Goal: Information Seeking & Learning: Learn about a topic

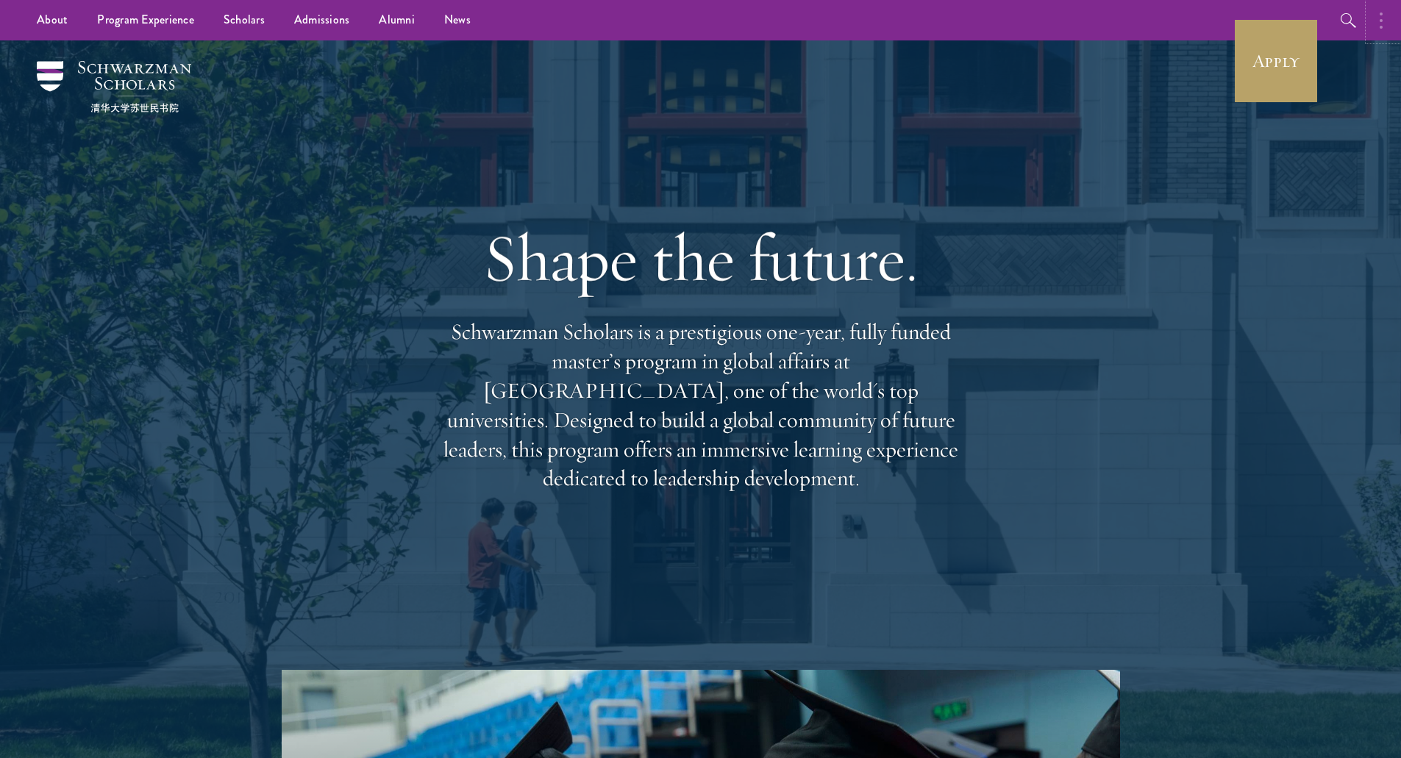
click at [1372, 21] on button "button" at bounding box center [1384, 20] width 32 height 40
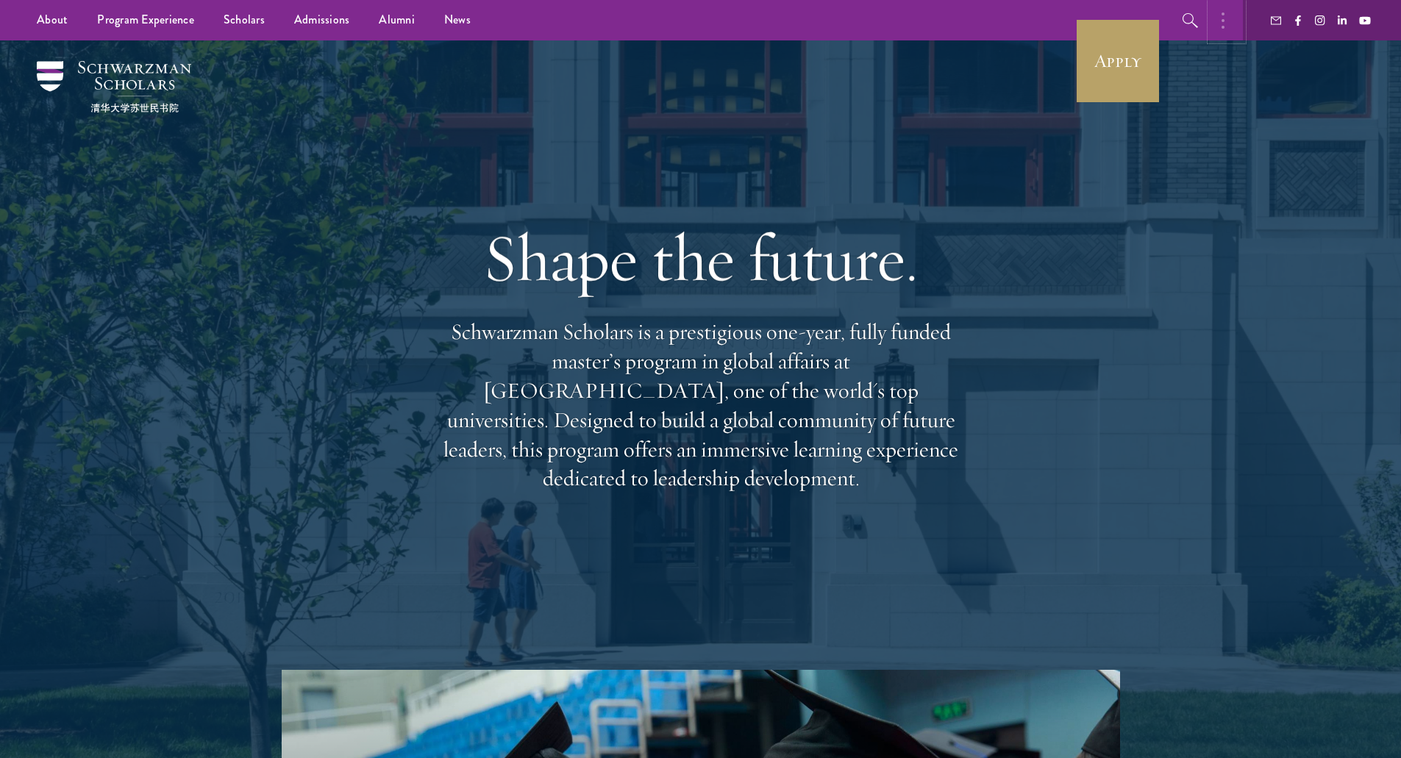
click at [1232, 26] on button "button" at bounding box center [1226, 20] width 32 height 40
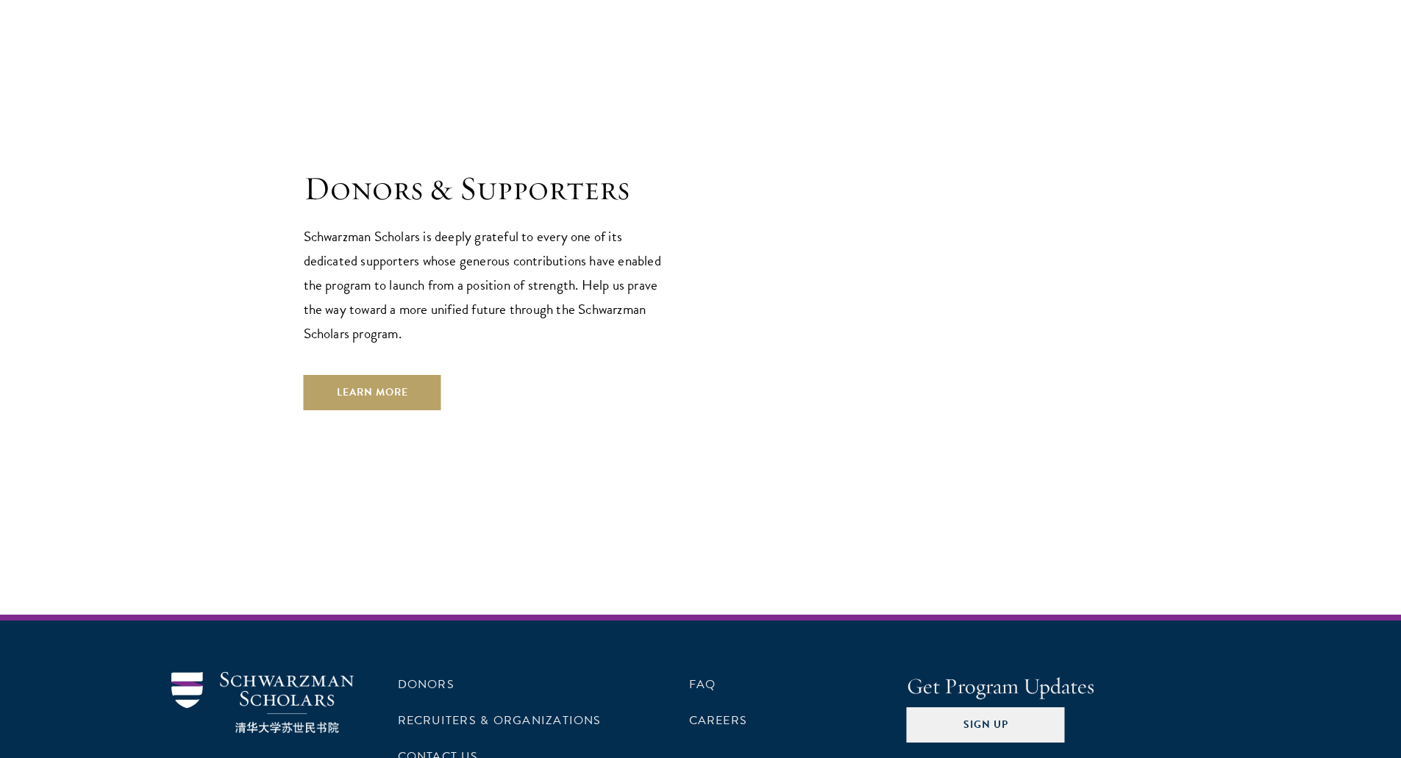
scroll to position [4405, 0]
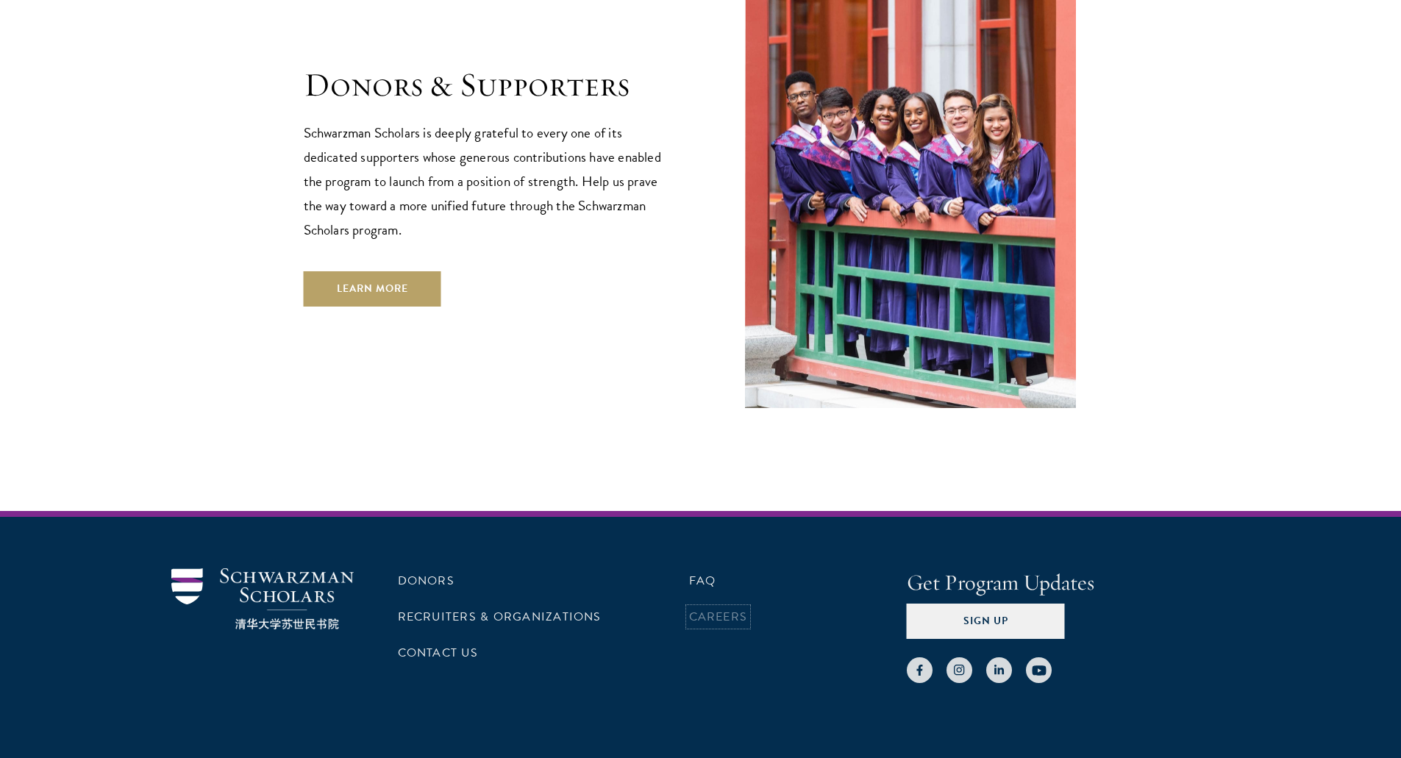
click at [693, 608] on link "Careers" at bounding box center [718, 617] width 59 height 18
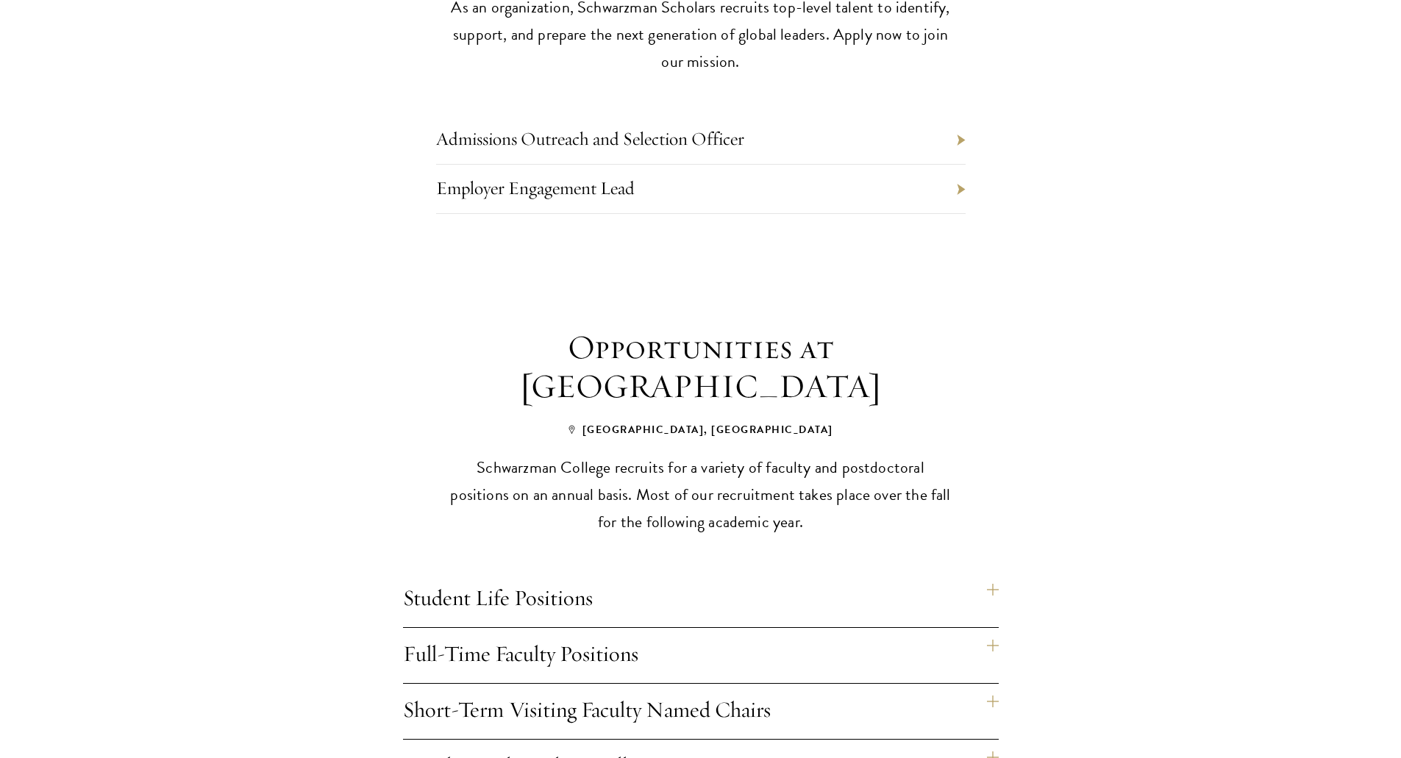
scroll to position [882, 0]
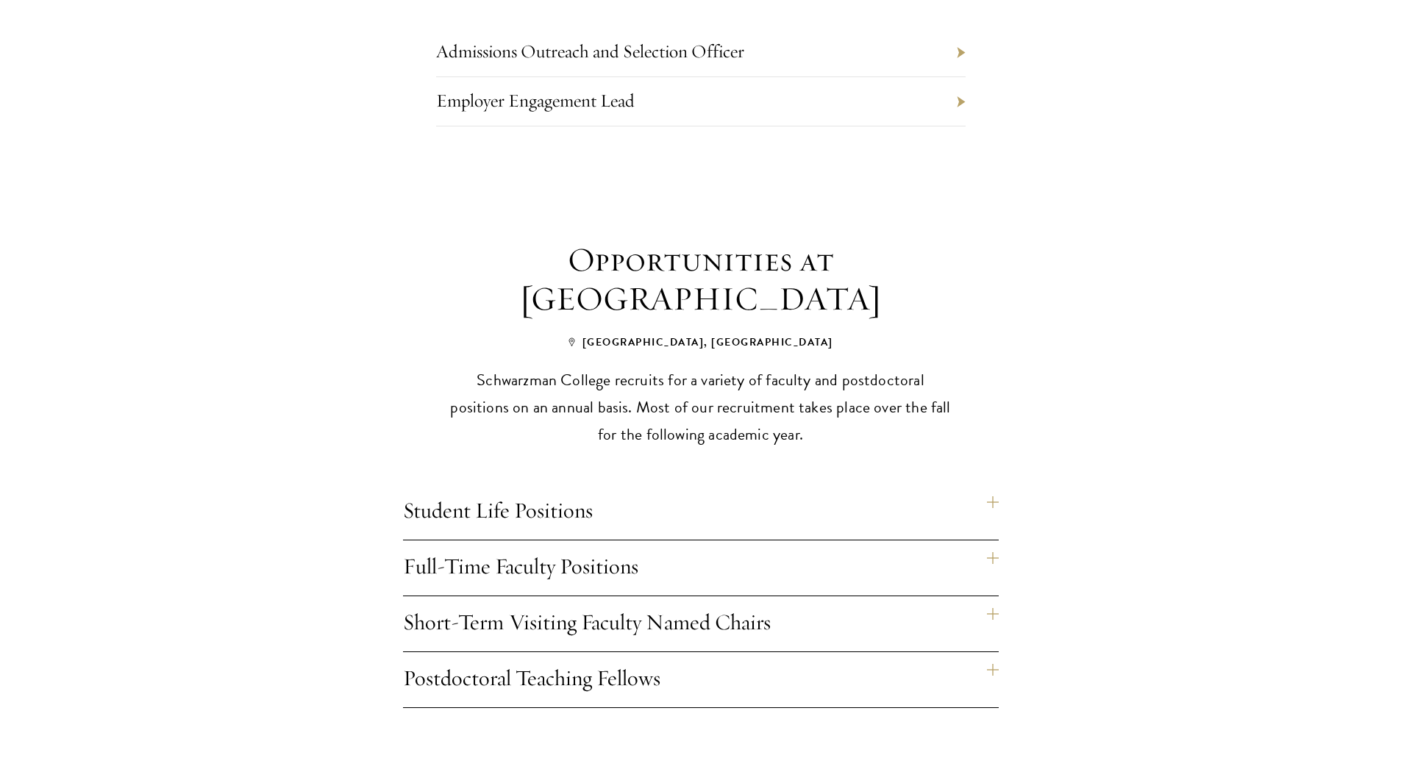
click at [994, 484] on h4 "Student Life Positions" at bounding box center [701, 511] width 596 height 55
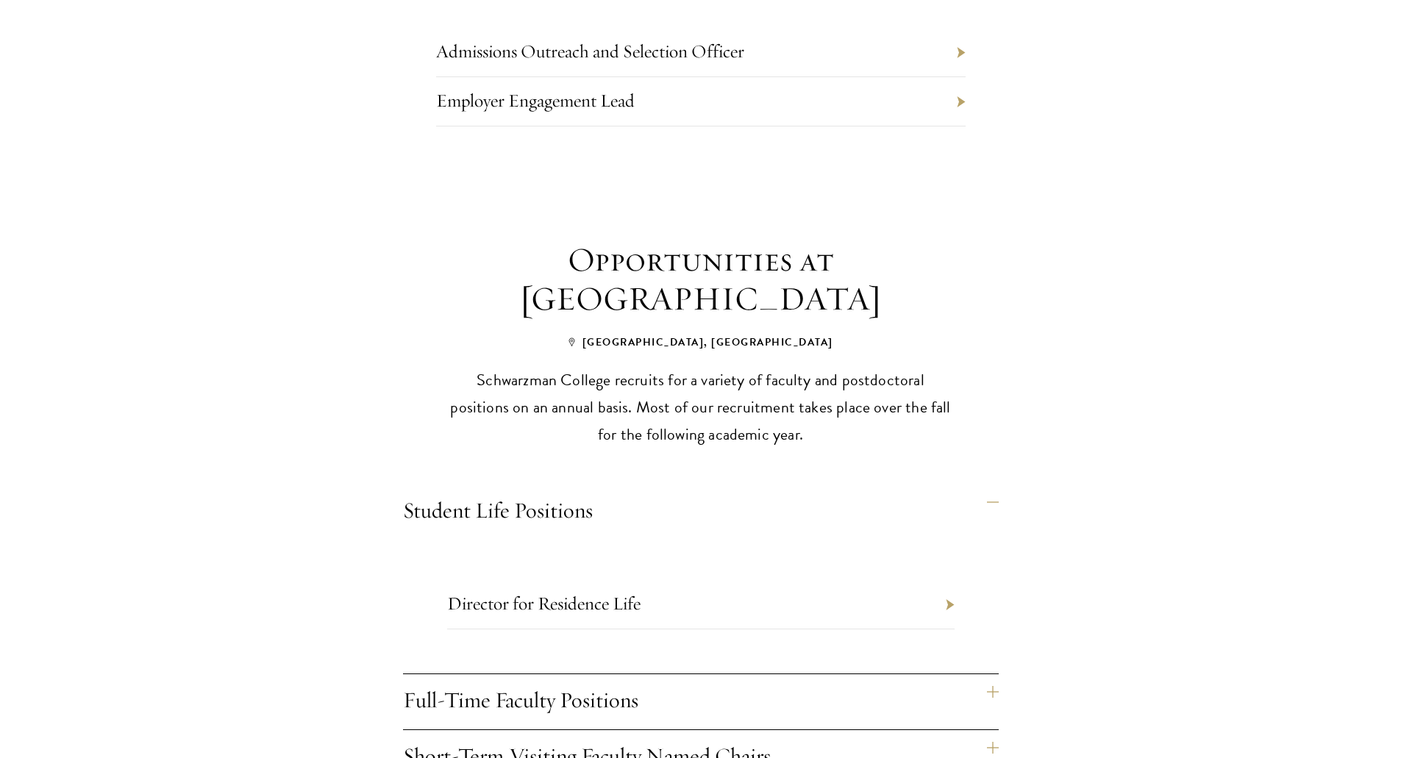
click at [948, 580] on li "Director for Residence Life" at bounding box center [700, 604] width 507 height 49
click at [607, 592] on link "Director for Residence Life" at bounding box center [543, 603] width 193 height 23
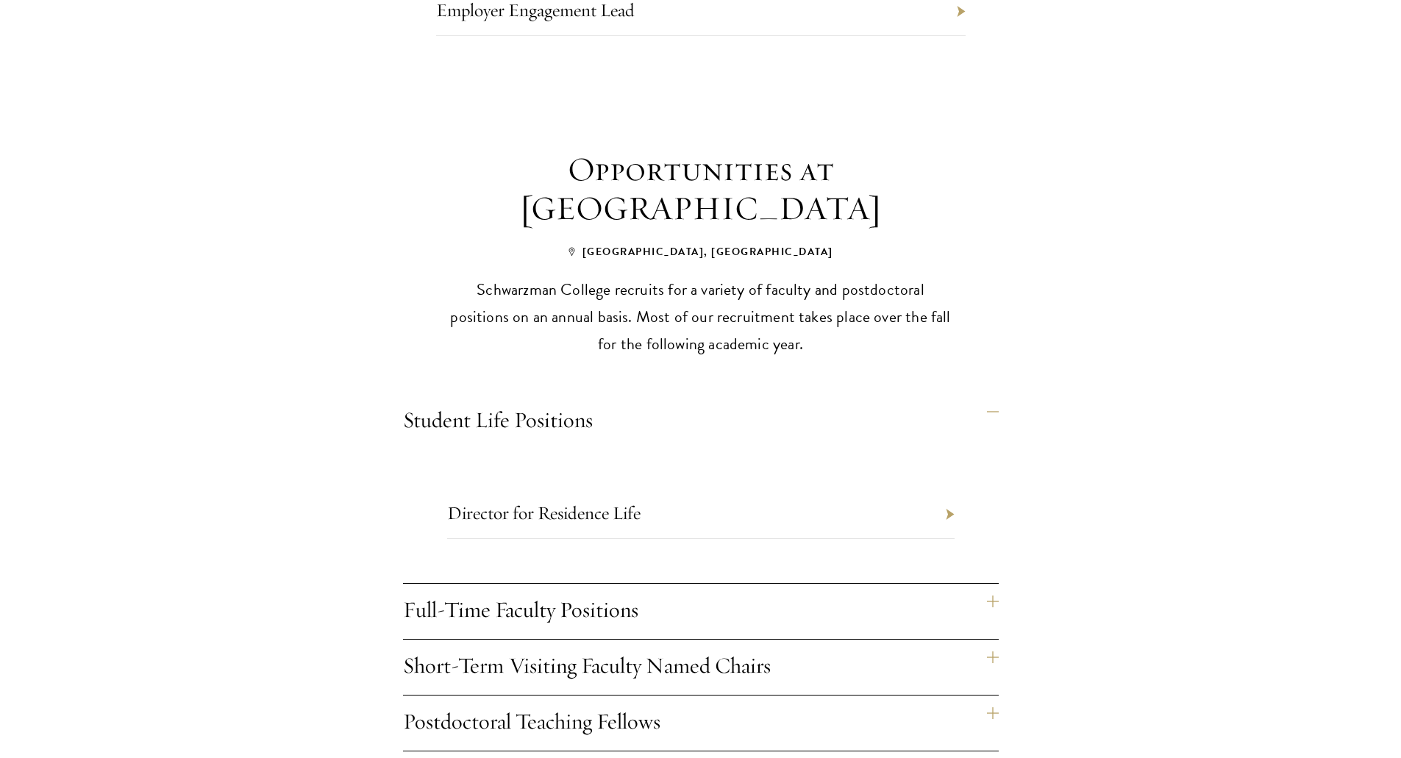
scroll to position [1103, 0]
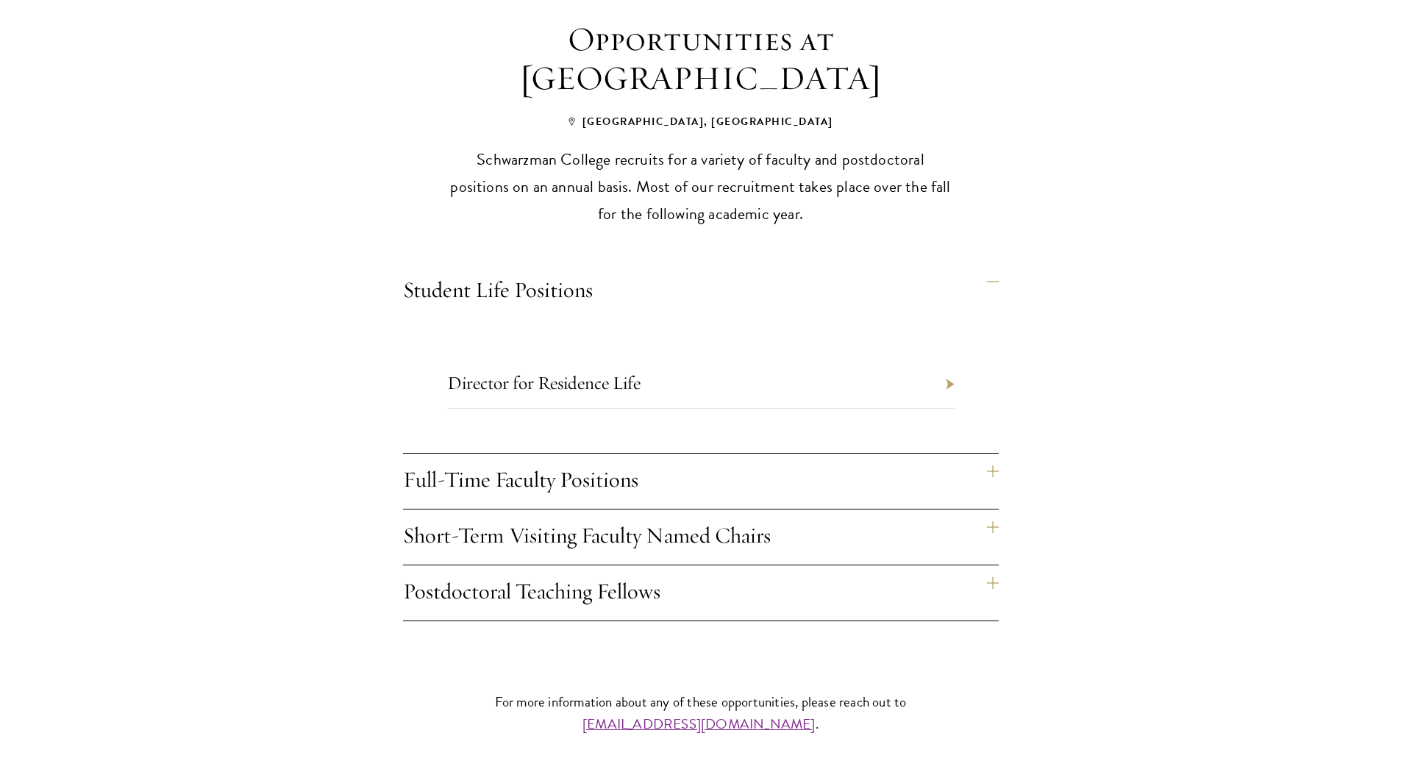
click at [992, 509] on h4 "Short-Term Visiting Faculty Named Chairs" at bounding box center [701, 536] width 596 height 55
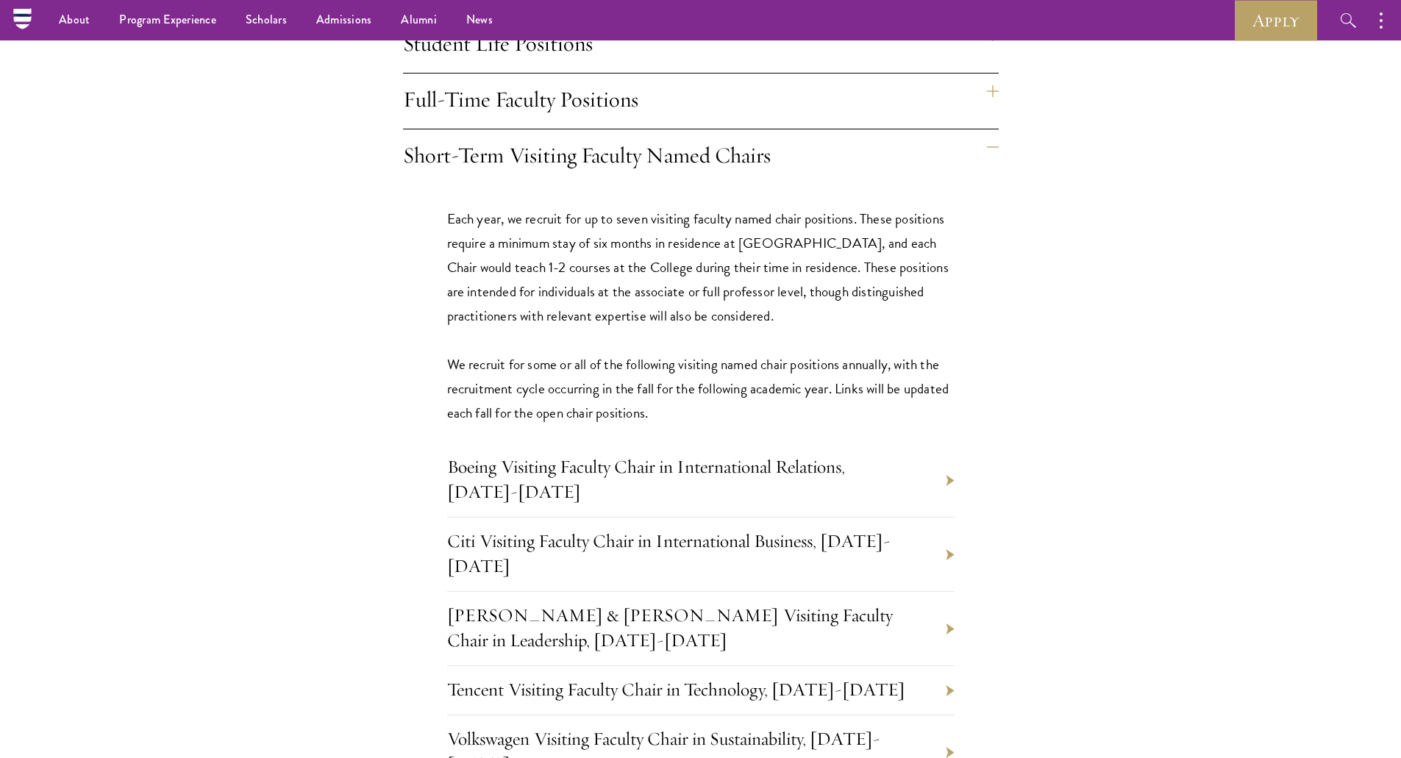
scroll to position [1323, 0]
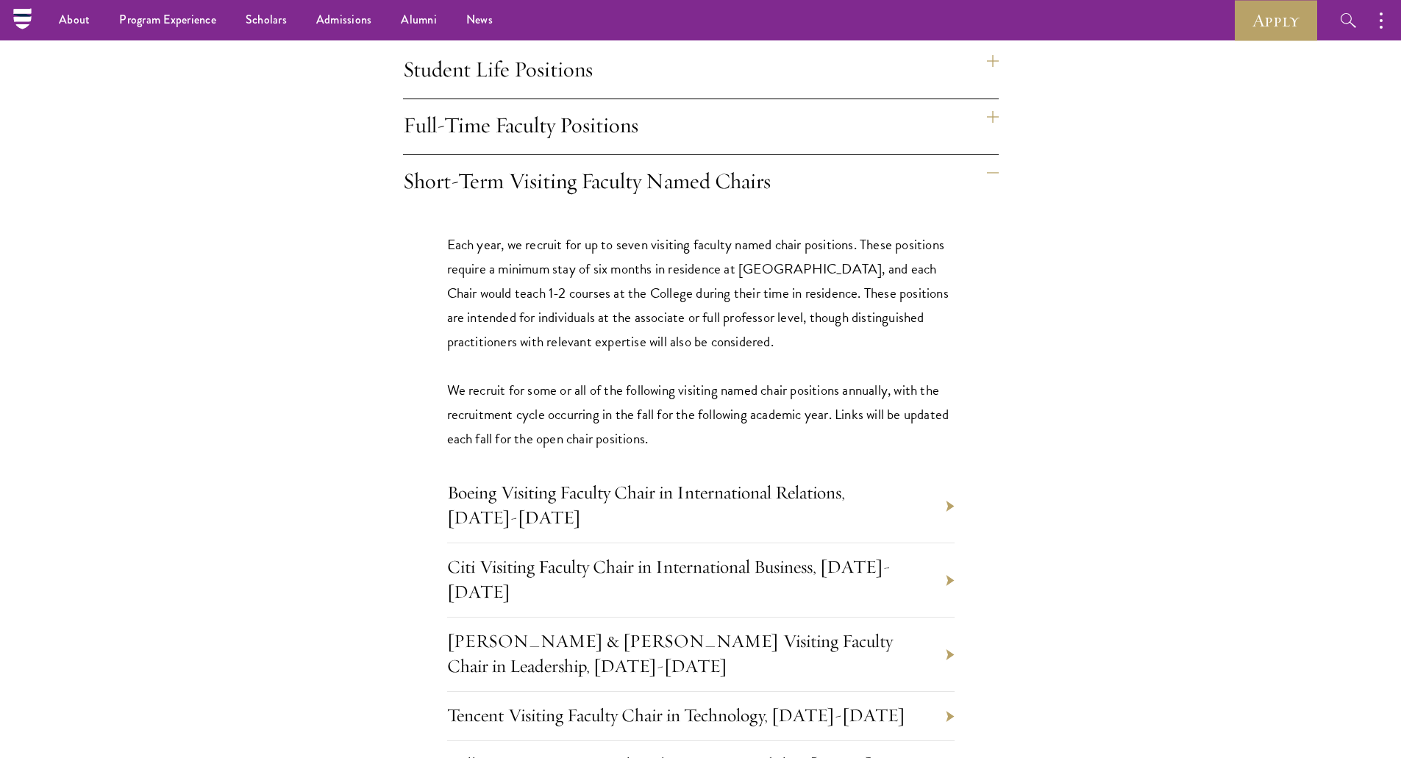
click at [993, 155] on h4 "Short-Term Visiting Faculty Named Chairs" at bounding box center [701, 182] width 596 height 55
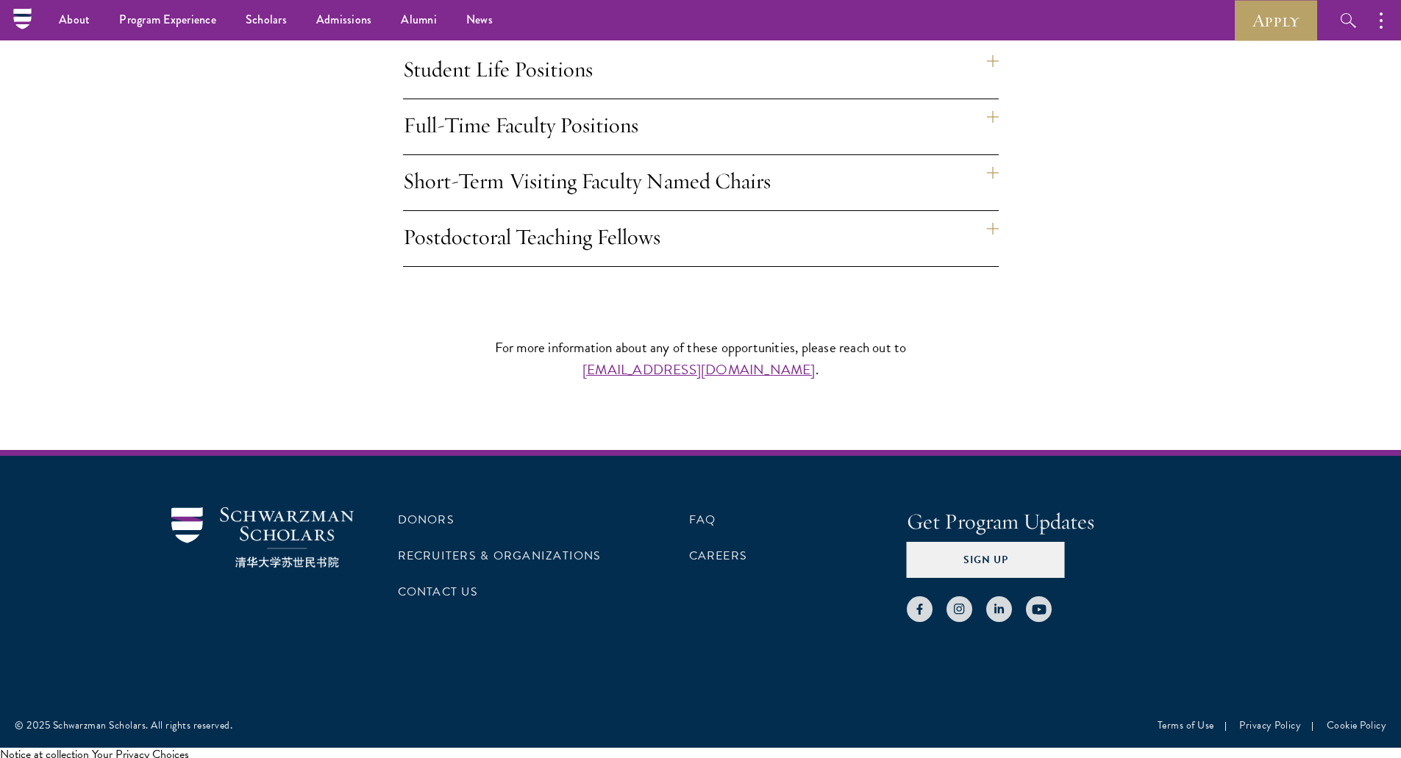
scroll to position [1311, 0]
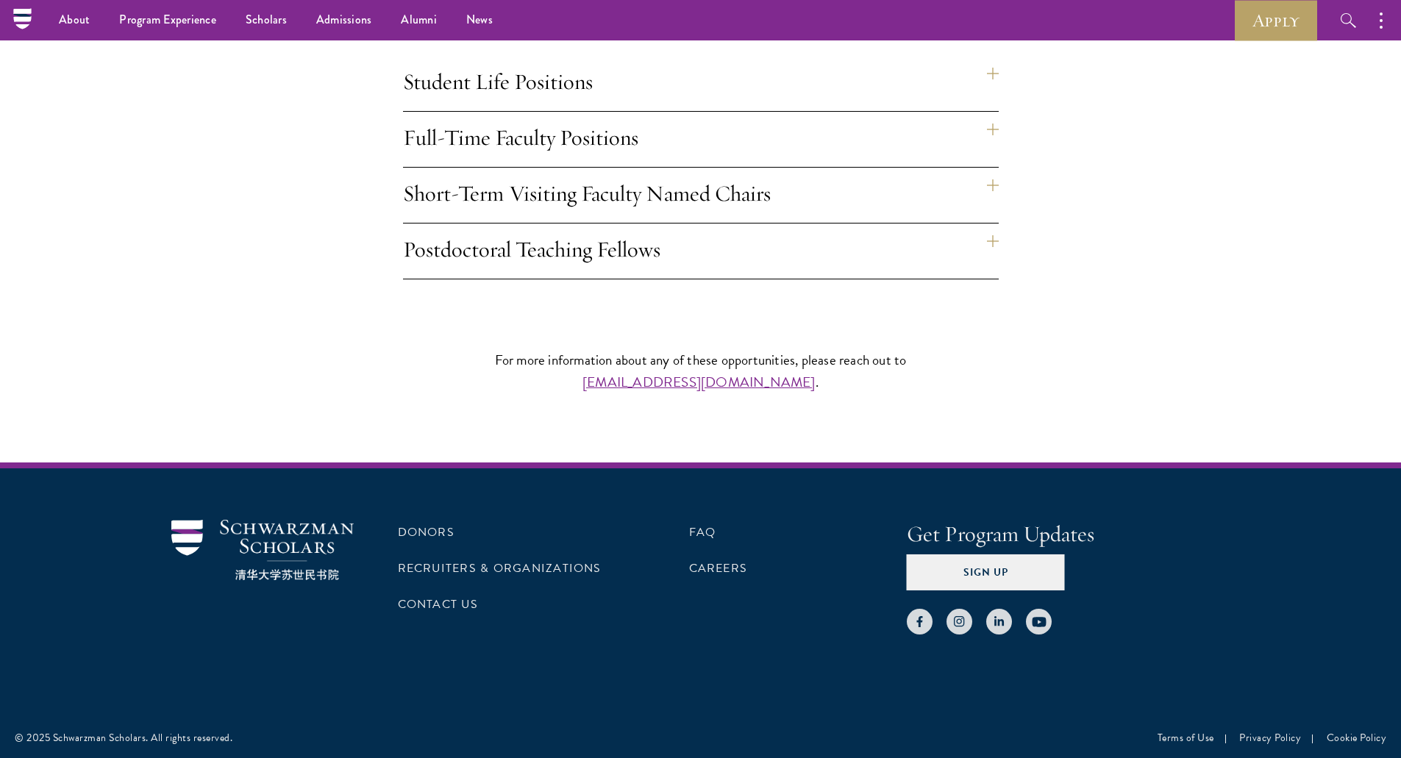
click at [991, 112] on h4 "Full-Time Faculty Positions" at bounding box center [701, 139] width 596 height 55
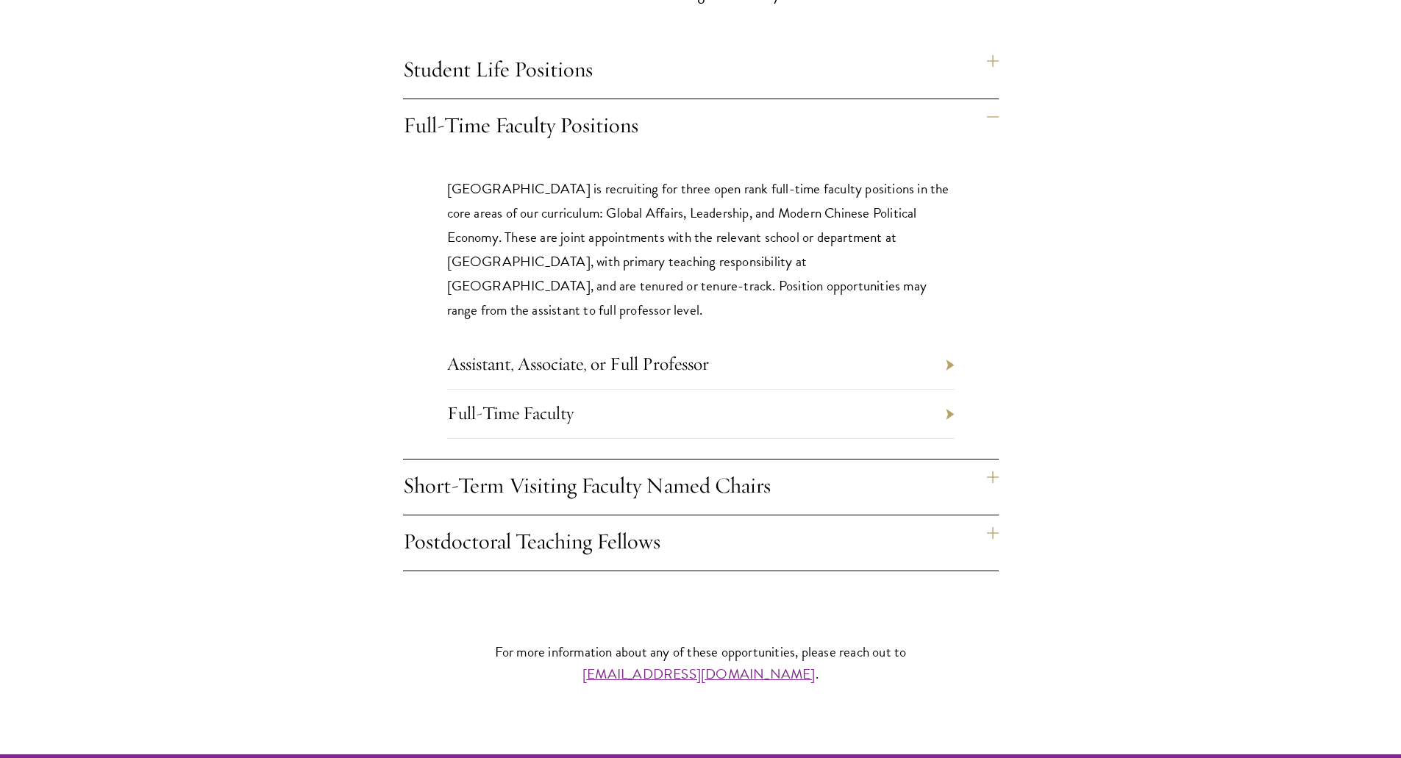
click at [950, 340] on li "Assistant, Associate, or Full Professor" at bounding box center [700, 364] width 507 height 49
click at [953, 340] on li "Assistant, Associate, or Full Professor" at bounding box center [700, 364] width 507 height 49
click at [949, 340] on li "Assistant, Associate, or Full Professor" at bounding box center [700, 364] width 507 height 49
click at [946, 340] on li "Assistant, Associate, or Full Professor" at bounding box center [700, 364] width 507 height 49
click at [948, 390] on li "Full-Time Faculty" at bounding box center [700, 414] width 507 height 49
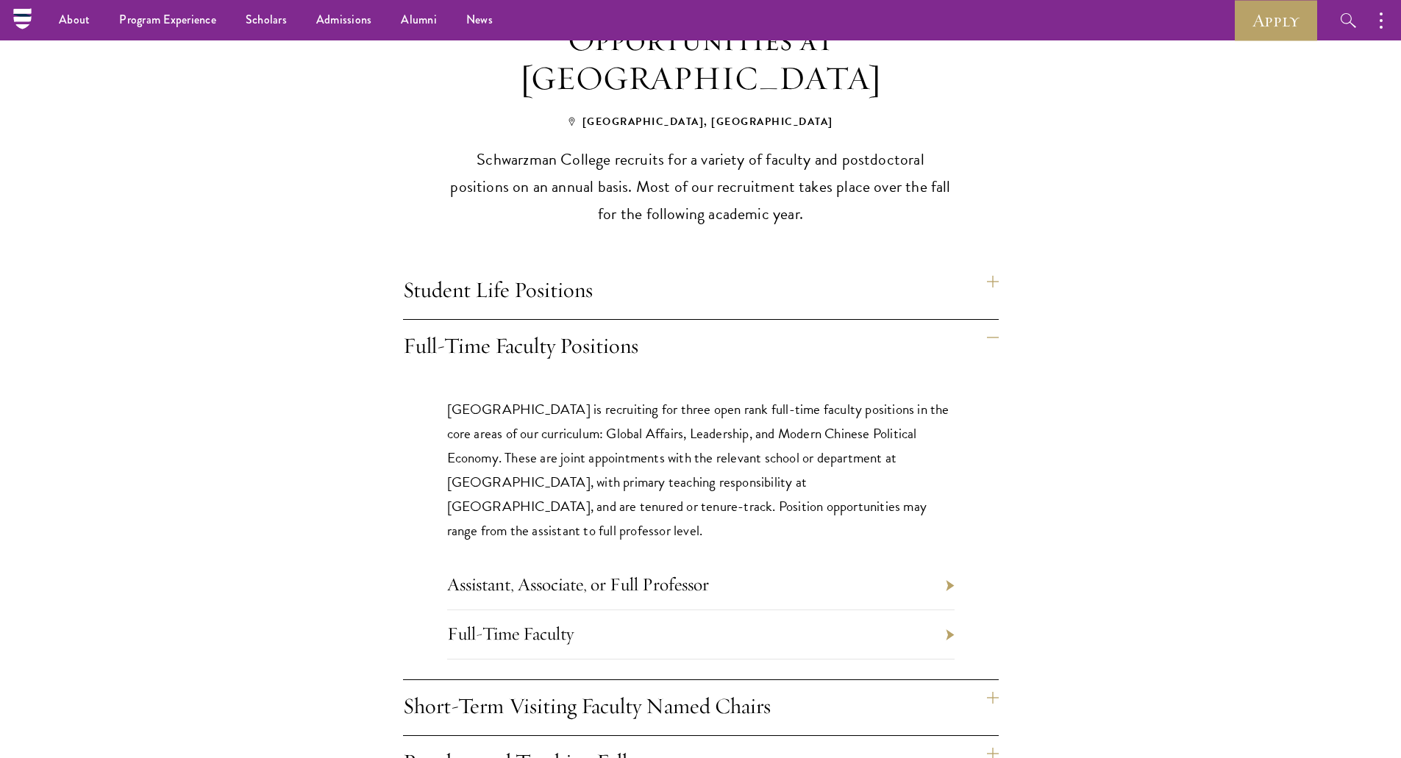
scroll to position [1029, 0]
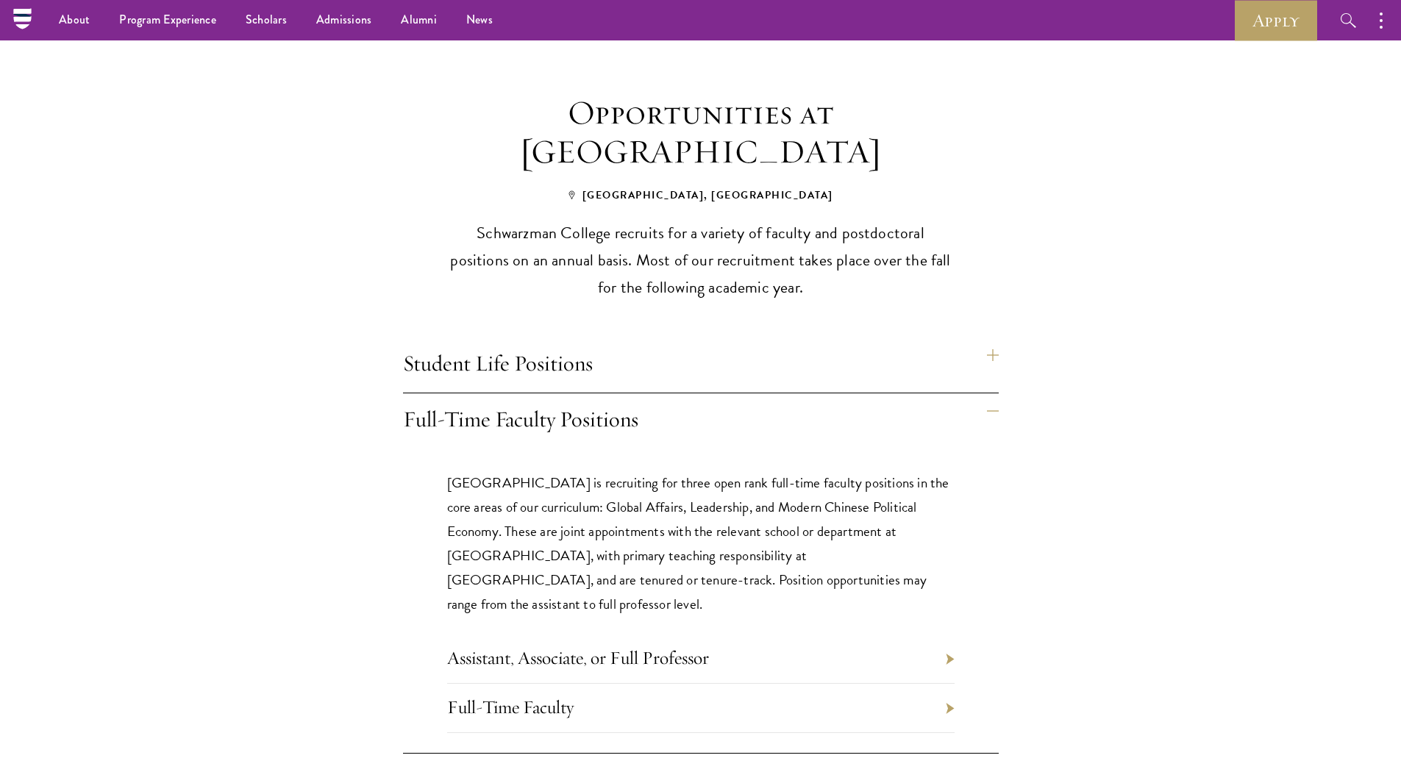
click at [999, 382] on div "Opportunities at [GEOGRAPHIC_DATA] [GEOGRAPHIC_DATA], [GEOGRAPHIC_DATA] recruit…" at bounding box center [701, 479] width 794 height 772
drag, startPoint x: 993, startPoint y: 380, endPoint x: 988, endPoint y: 372, distance: 9.2
click at [992, 393] on h4 "Full-Time Faculty Positions" at bounding box center [701, 420] width 596 height 55
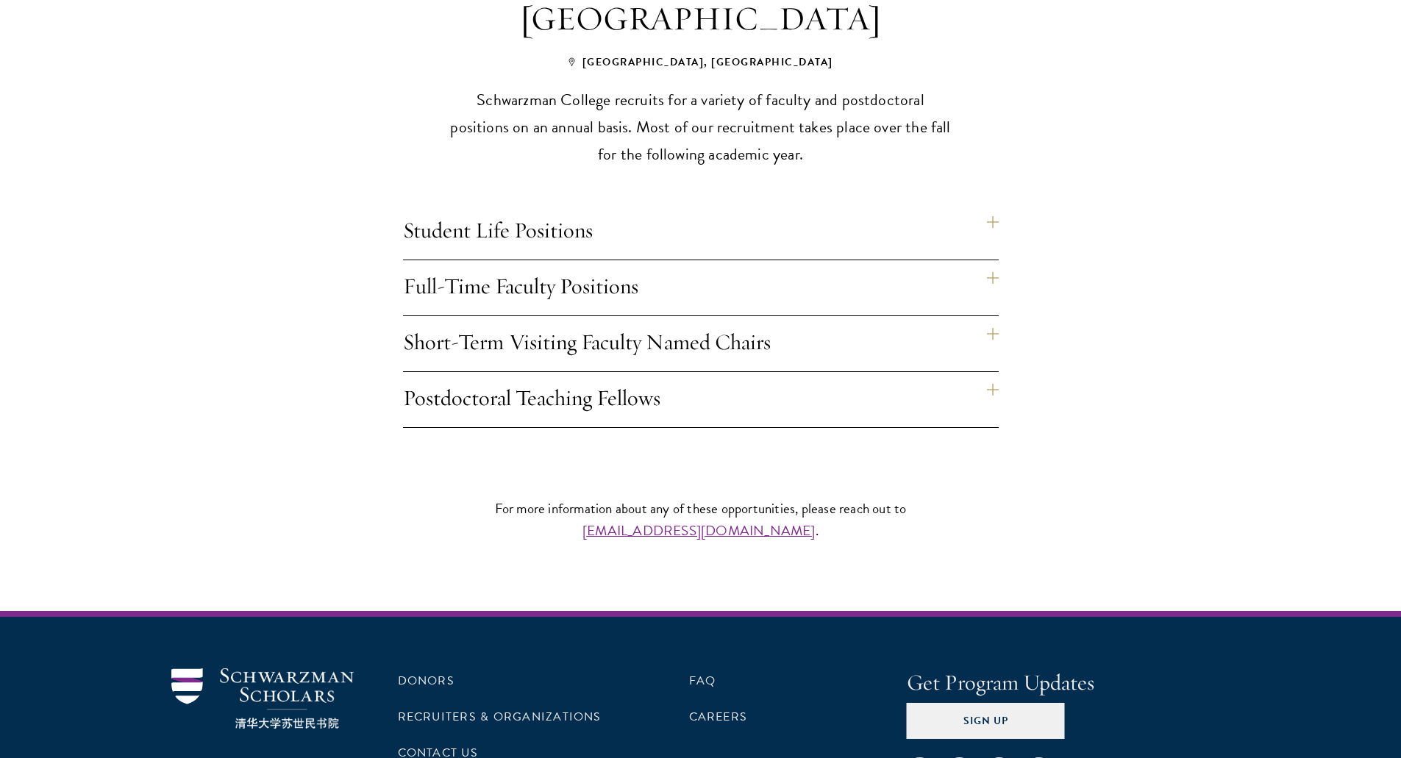
scroll to position [1311, 0]
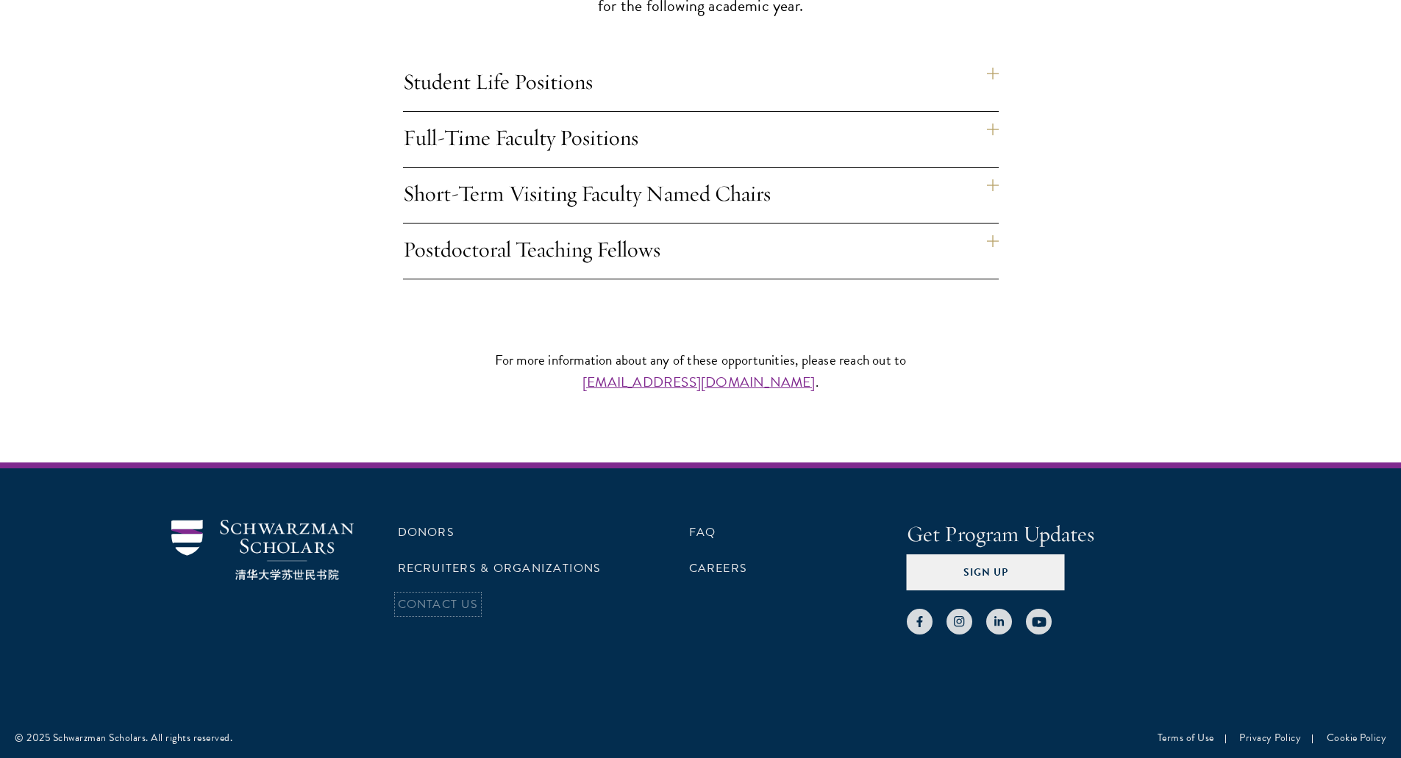
click at [470, 596] on link "Contact Us" at bounding box center [438, 605] width 80 height 18
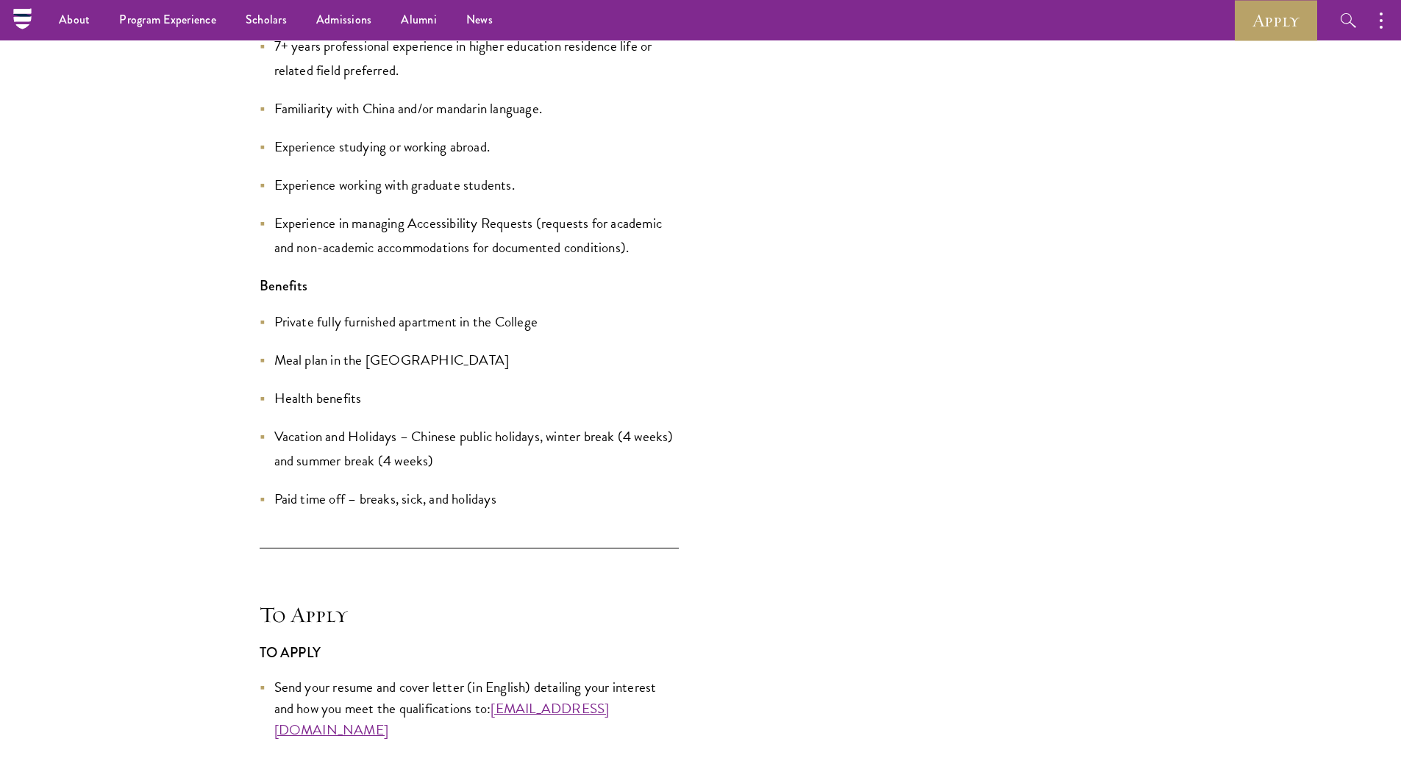
scroll to position [4118, 0]
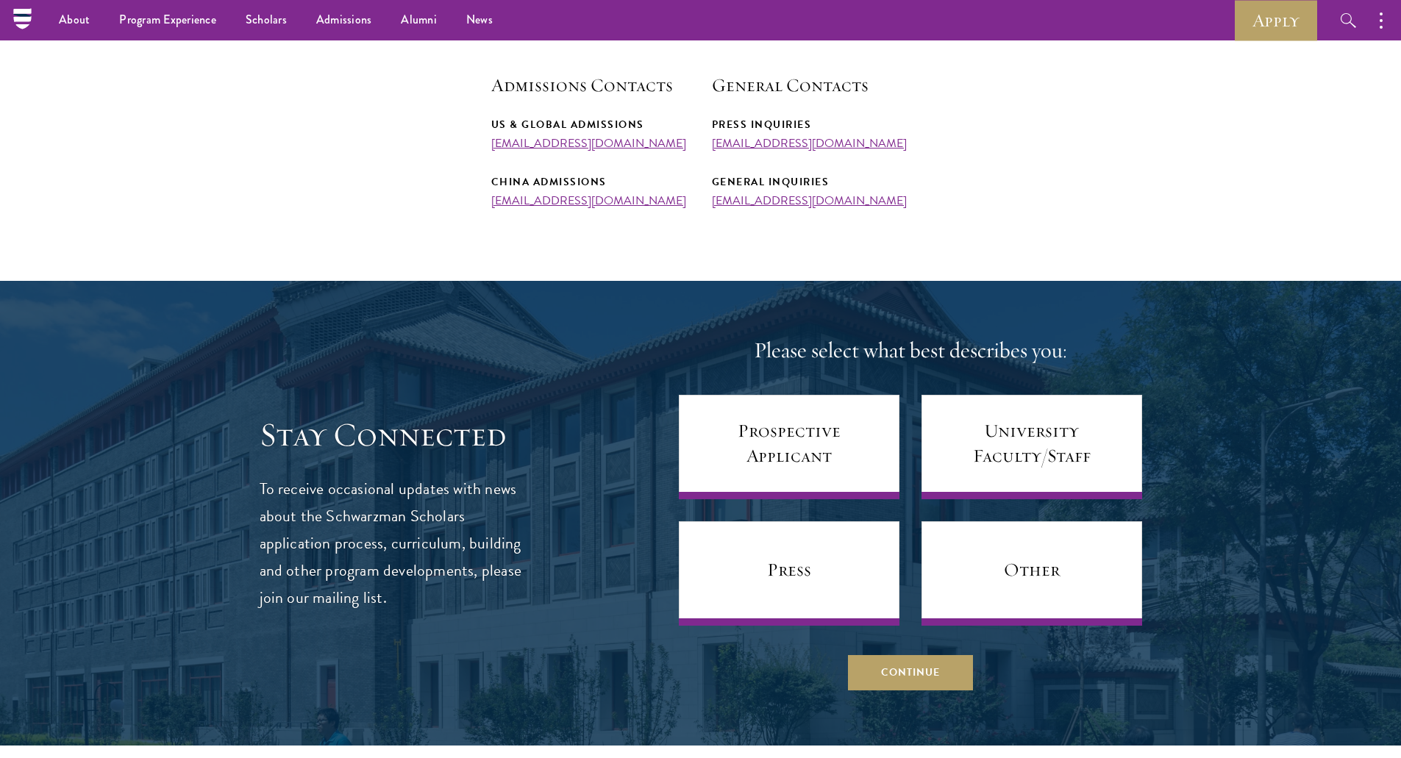
scroll to position [515, 0]
